Goal: Task Accomplishment & Management: Complete application form

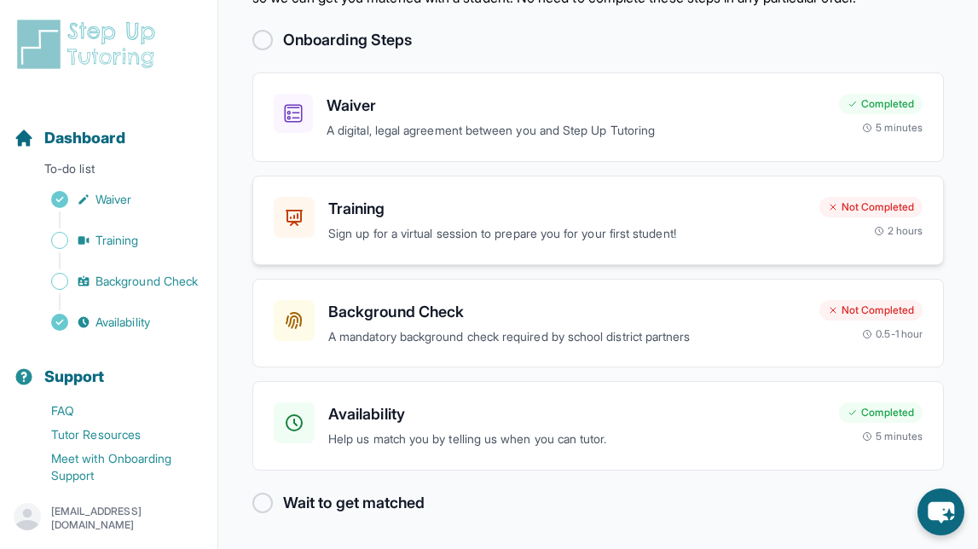
scroll to position [115, 0]
click at [376, 294] on div "Background Check A mandatory background check required by school district partn…" at bounding box center [597, 324] width 691 height 90
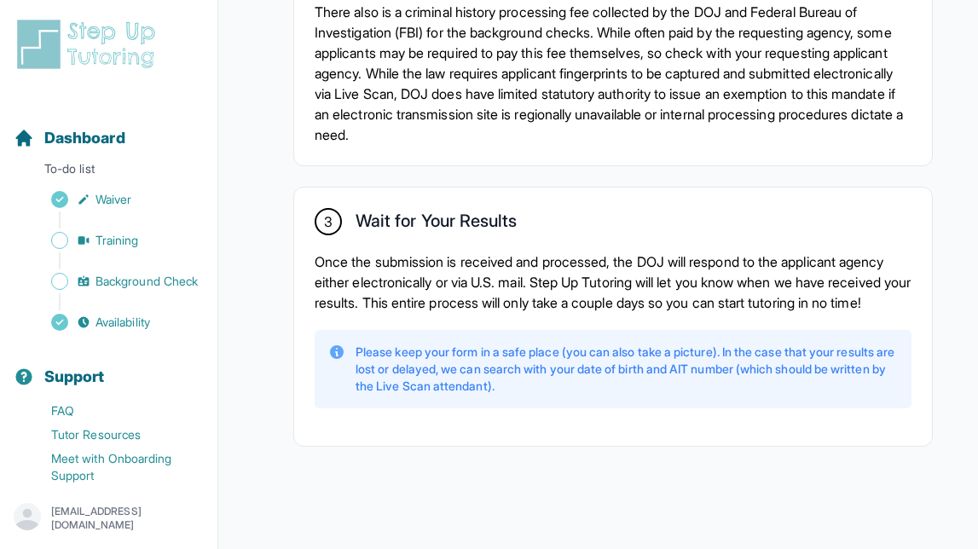
scroll to position [1501, 0]
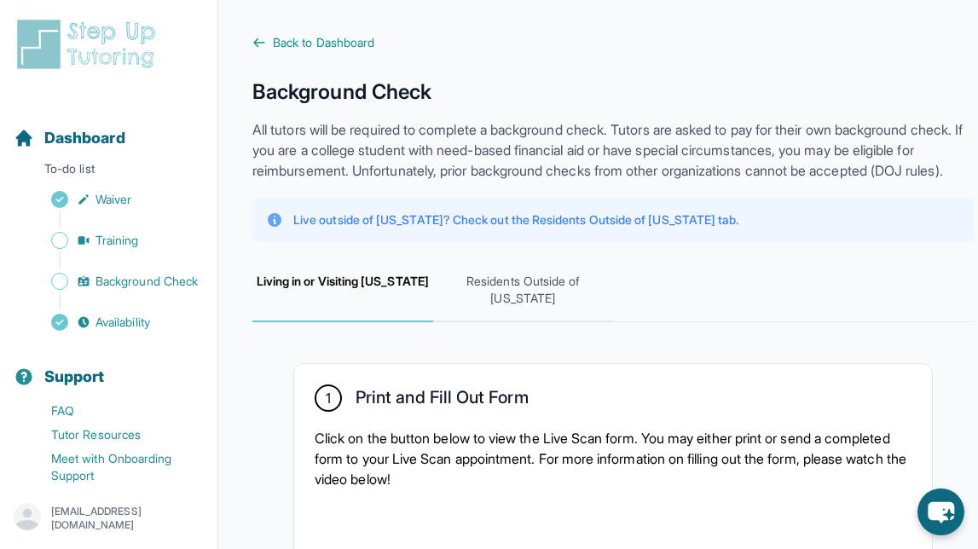
click at [53, 518] on div "[EMAIL_ADDRESS][DOMAIN_NAME]" at bounding box center [109, 518] width 190 height 31
click at [34, 38] on img at bounding box center [90, 44] width 152 height 55
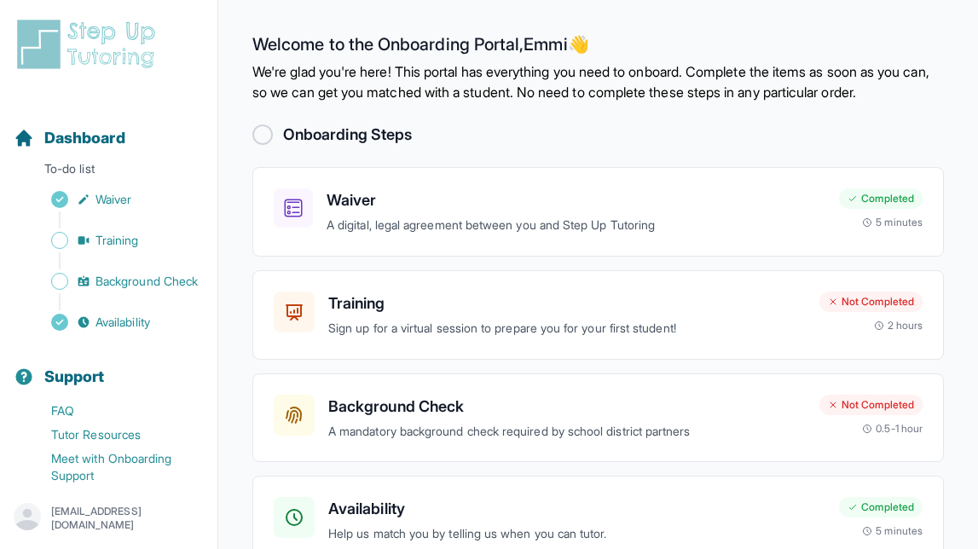
click at [66, 38] on img at bounding box center [90, 44] width 152 height 55
click at [331, 147] on h2 "Onboarding Steps" at bounding box center [347, 135] width 129 height 24
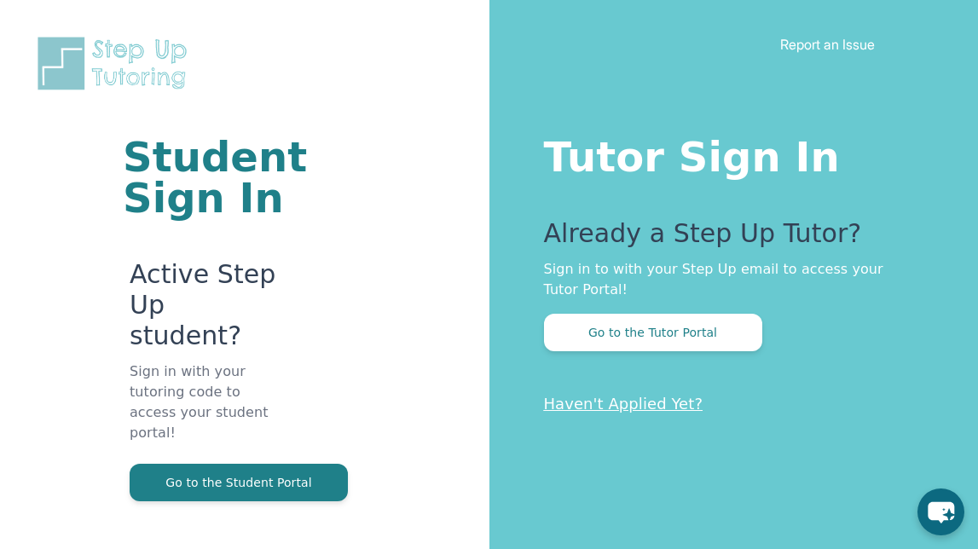
click at [645, 346] on button "Go to the Tutor Portal" at bounding box center [653, 333] width 218 height 38
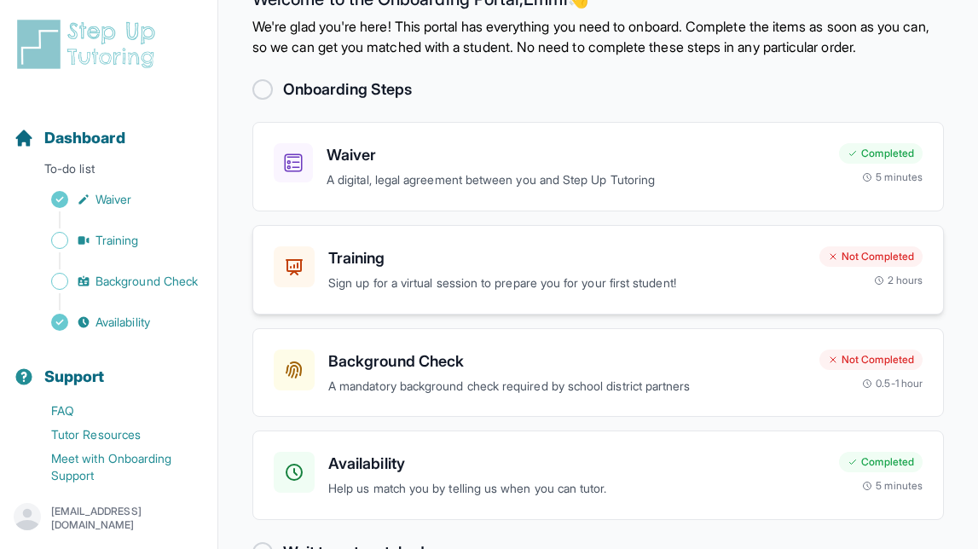
scroll to position [115, 0]
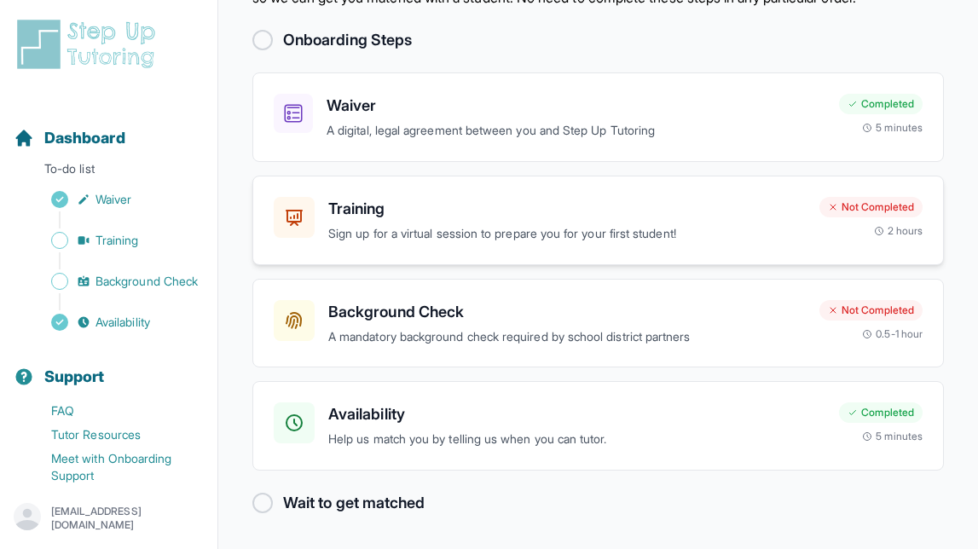
click at [605, 251] on div "Training Sign up for a virtual session to prepare you for your first student! N…" at bounding box center [597, 221] width 691 height 90
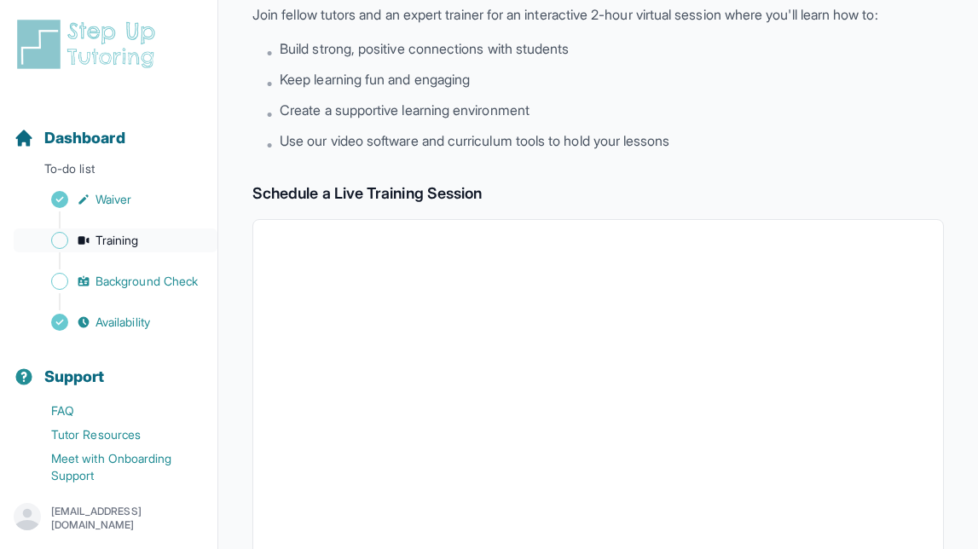
click at [113, 238] on span "Training" at bounding box center [116, 240] width 43 height 17
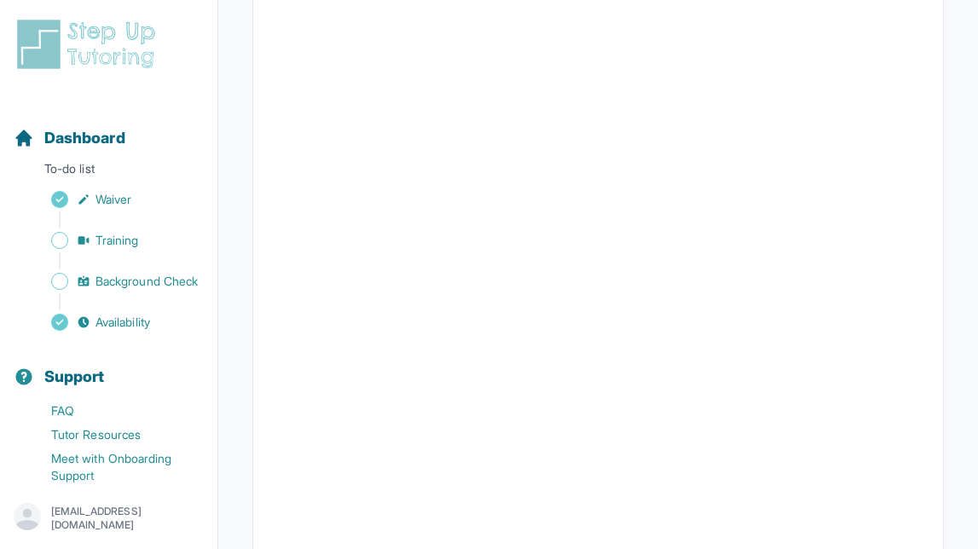
scroll to position [651, 0]
